Goal: Task Accomplishment & Management: Use online tool/utility

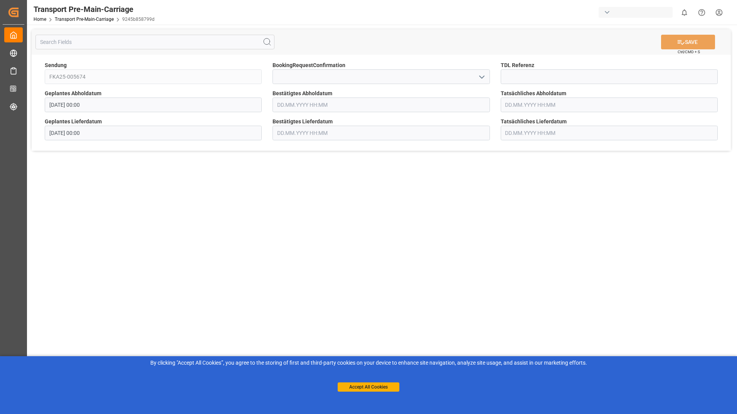
click at [321, 103] on input "text" at bounding box center [381, 105] width 217 height 15
click at [279, 166] on div "8" at bounding box center [283, 166] width 10 height 9
type input "[DATE] 00:00"
click at [697, 39] on button "SAVE" at bounding box center [688, 42] width 54 height 15
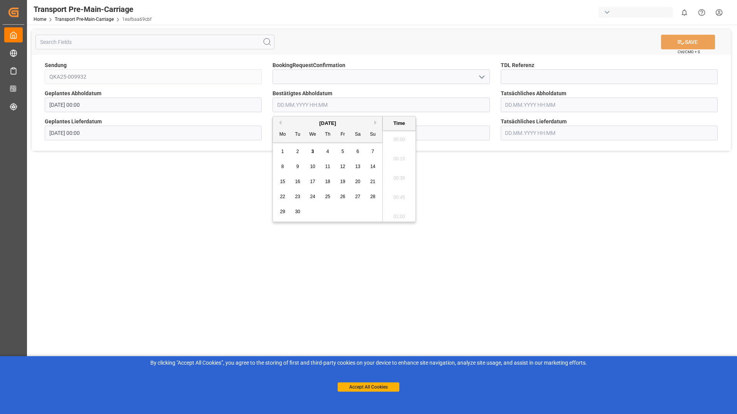
click at [346, 106] on input "text" at bounding box center [381, 105] width 217 height 15
click at [342, 152] on span "5" at bounding box center [343, 151] width 3 height 5
type input "05.09.2025 00:00"
click at [689, 45] on button "SAVE" at bounding box center [688, 42] width 54 height 15
